Goal: Task Accomplishment & Management: Manage account settings

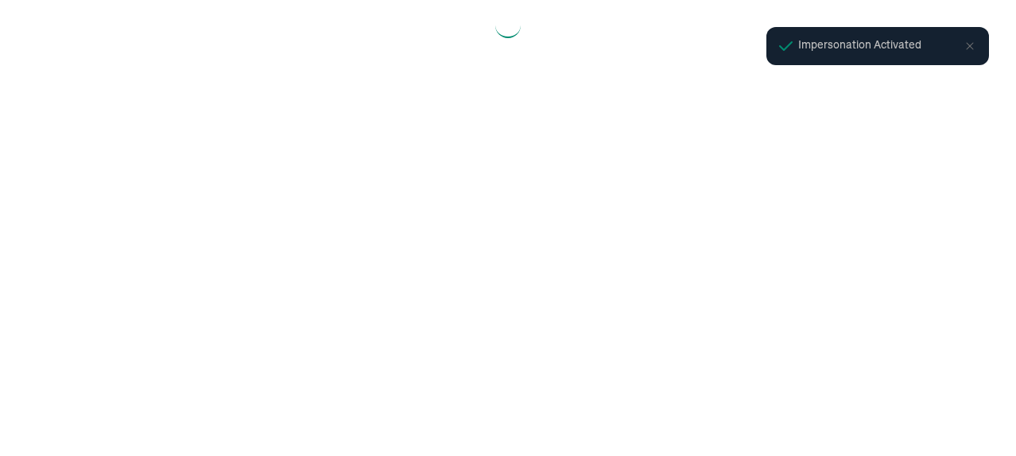
select select "2025"
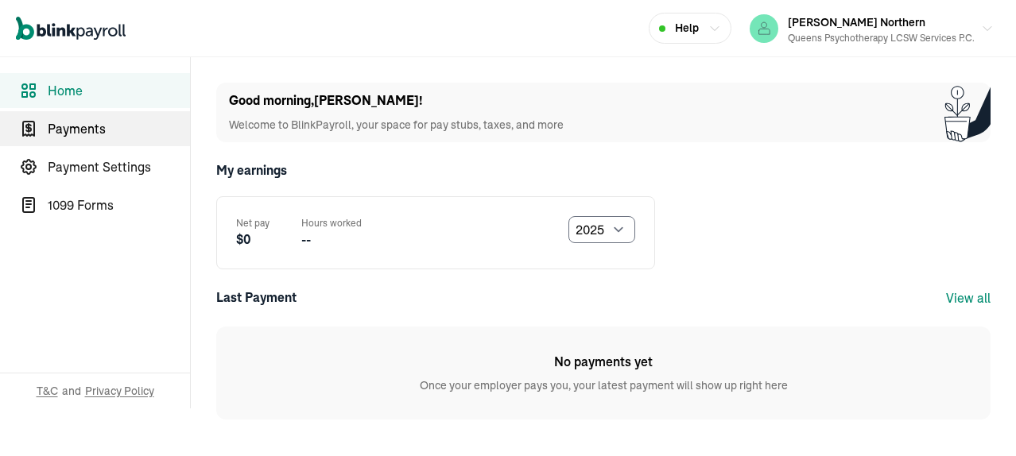
click at [67, 122] on span "Payments" at bounding box center [119, 128] width 142 height 19
select select "2025"
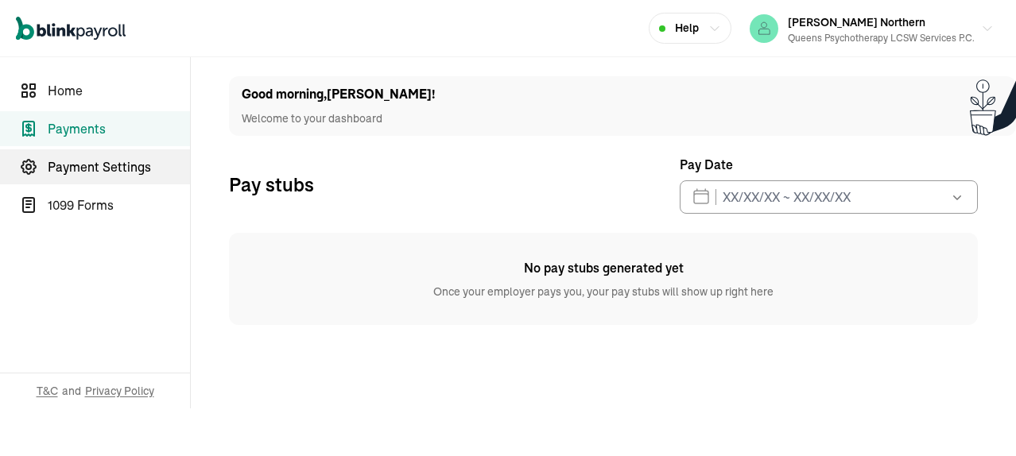
click at [97, 175] on span "Payment Settings" at bounding box center [119, 166] width 142 height 19
click at [89, 171] on span "Payment Settings" at bounding box center [119, 166] width 142 height 19
